Goal: Information Seeking & Learning: Learn about a topic

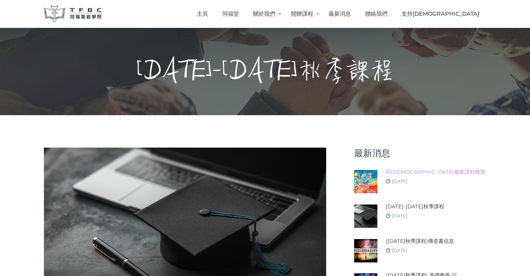
click at [397, 172] on link "同[DEMOGRAPHIC_DATA]最新課程概覽" at bounding box center [436, 172] width 100 height 8
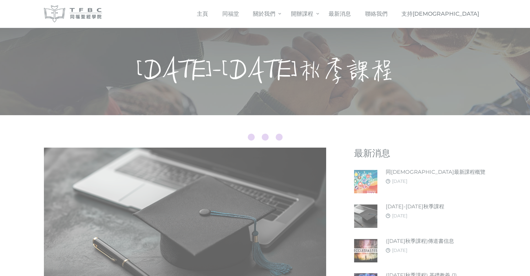
click at [401, 207] on div at bounding box center [265, 138] width 530 height 276
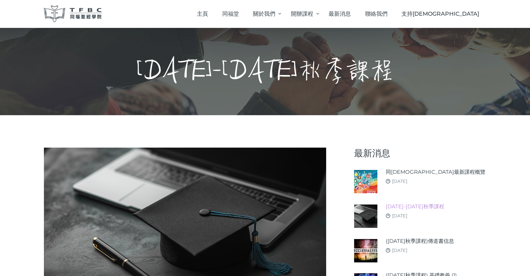
click at [401, 207] on link "2025-26年秋季課程" at bounding box center [415, 206] width 59 height 8
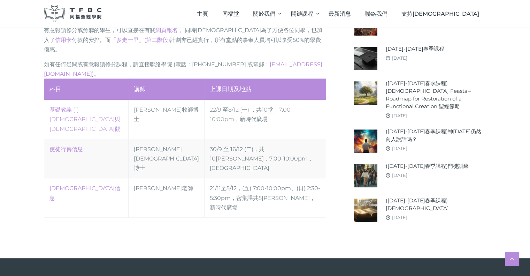
scroll to position [348, 0]
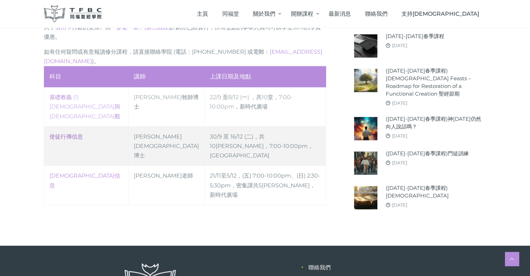
click at [68, 133] on link "使徒行傳信息" at bounding box center [65, 136] width 33 height 7
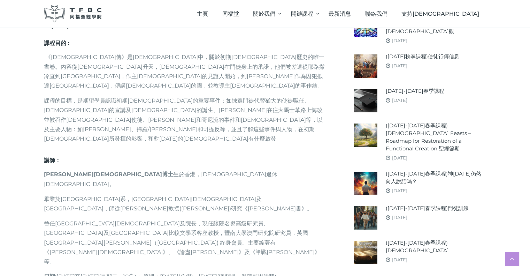
scroll to position [348, 0]
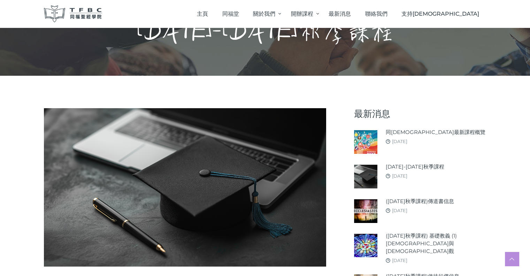
scroll to position [70, 0]
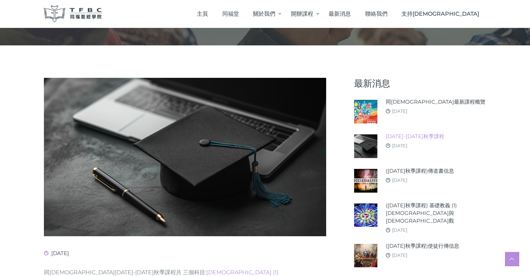
click at [405, 136] on link "[DATE]-[DATE]秋季課程" at bounding box center [415, 136] width 59 height 8
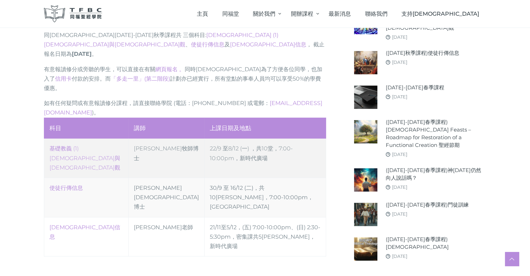
scroll to position [313, 0]
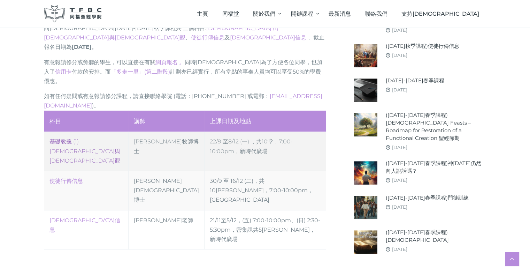
click at [65, 138] on link "‎基礎教義 (1) 聖靈觀與教會觀" at bounding box center [84, 150] width 71 height 25
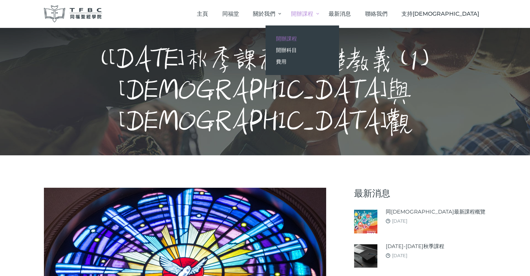
click at [297, 40] on span "開辦課程" at bounding box center [286, 38] width 21 height 7
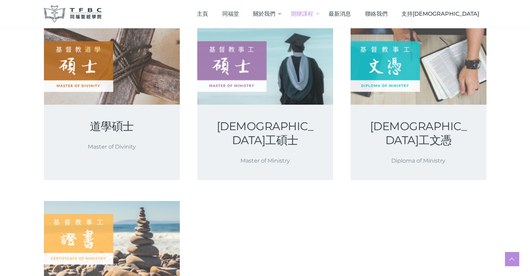
scroll to position [139, 0]
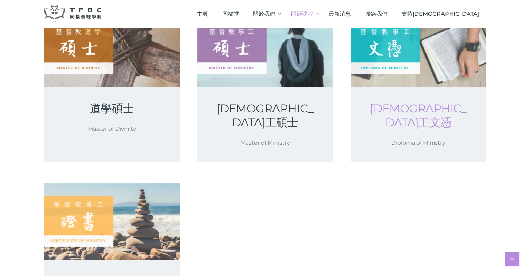
click at [395, 110] on link "[DEMOGRAPHIC_DATA]工文憑" at bounding box center [418, 115] width 102 height 28
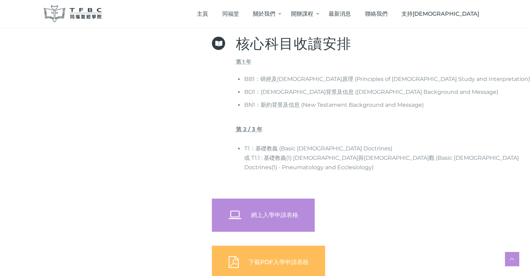
scroll to position [348, 0]
